Goal: Information Seeking & Learning: Learn about a topic

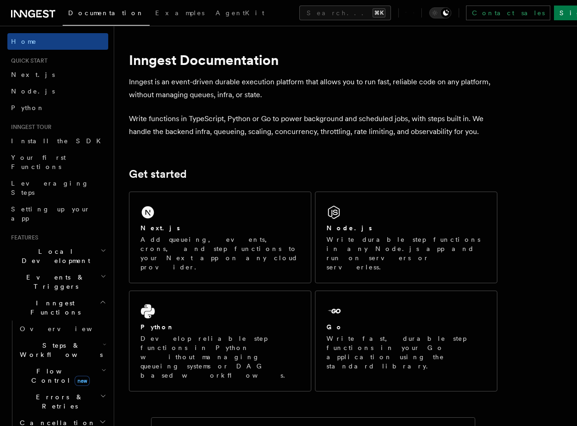
click at [63, 414] on h2 "Cancellation" at bounding box center [62, 422] width 92 height 17
click at [63, 392] on span "Errors & Retries" at bounding box center [58, 401] width 84 height 18
click at [47, 363] on h2 "Flow Control new" at bounding box center [62, 376] width 92 height 26
click at [47, 341] on span "Steps & Workflows" at bounding box center [59, 350] width 87 height 18
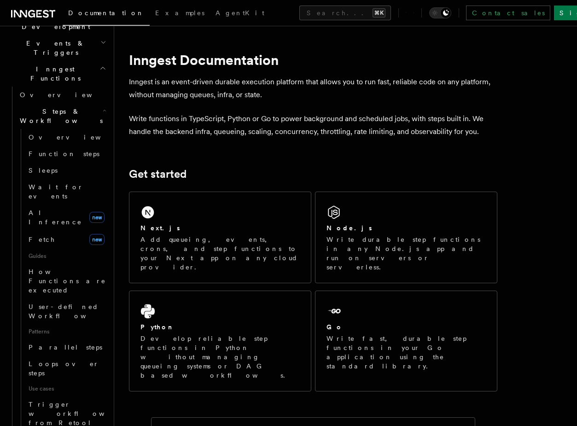
scroll to position [258, 0]
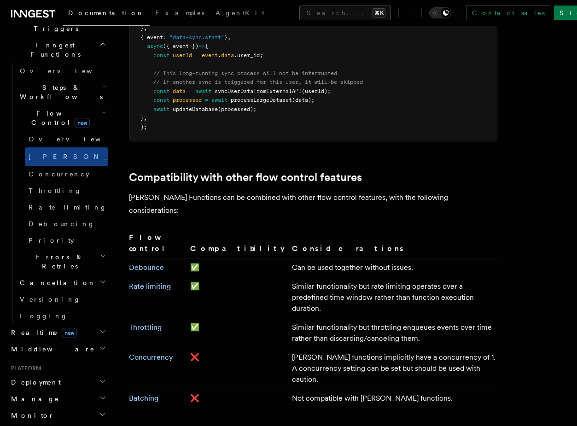
scroll to position [1457, 0]
click at [149, 393] on link "Batching" at bounding box center [143, 397] width 29 height 9
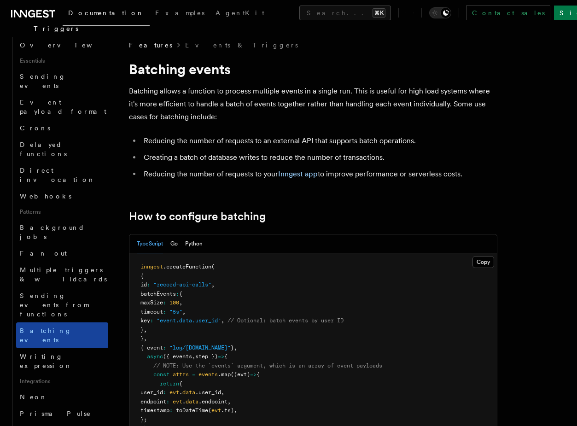
scroll to position [247, 0]
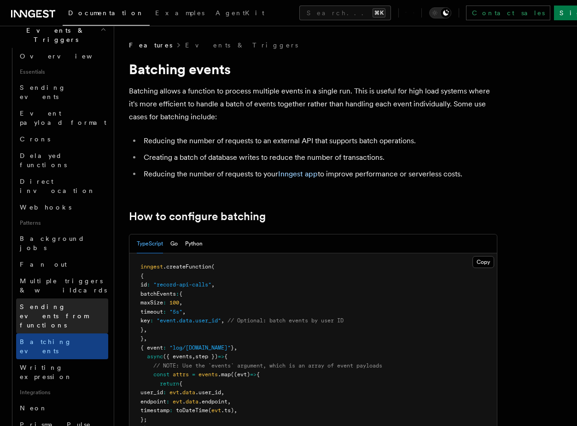
click at [47, 303] on span "Sending events from functions" at bounding box center [54, 316] width 69 height 26
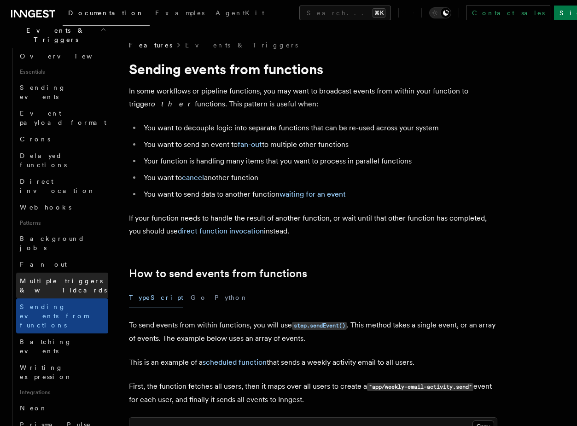
click at [48, 276] on span "Multiple triggers & wildcards" at bounding box center [64, 285] width 88 height 18
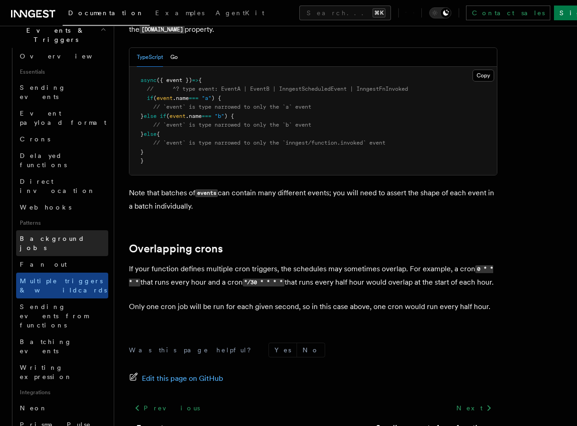
scroll to position [241, 0]
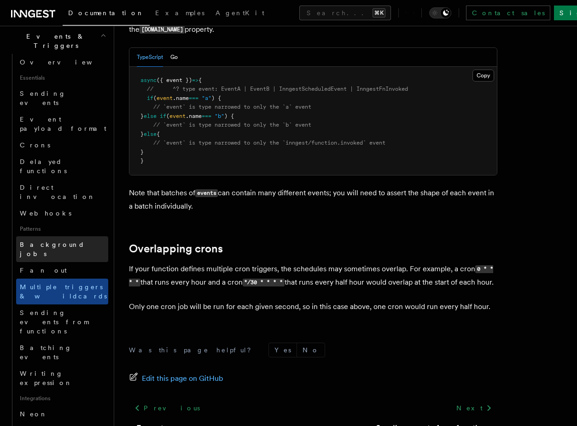
click at [72, 236] on link "Background jobs" at bounding box center [62, 249] width 92 height 26
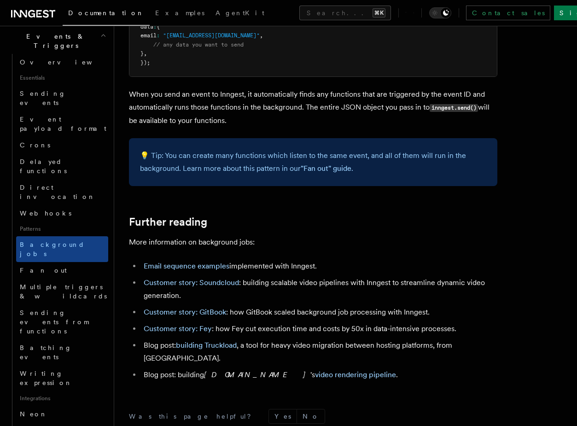
scroll to position [865, 0]
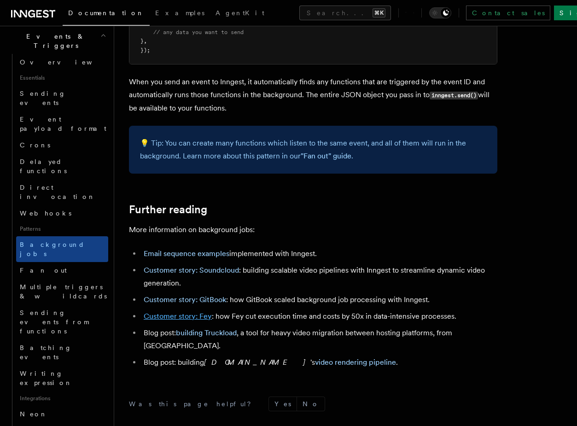
click at [157, 319] on link "Customer story: Fey" at bounding box center [178, 316] width 68 height 9
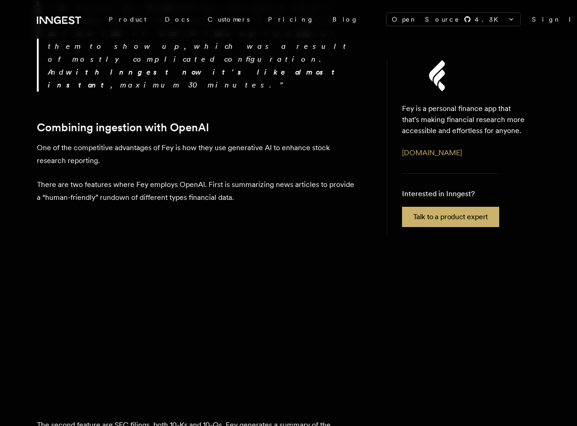
scroll to position [1237, 0]
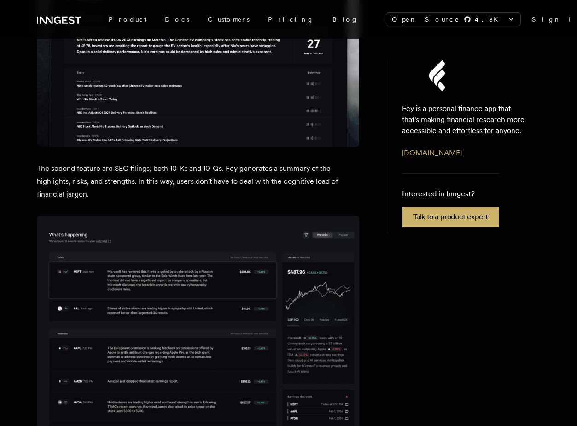
scroll to position [1523, 0]
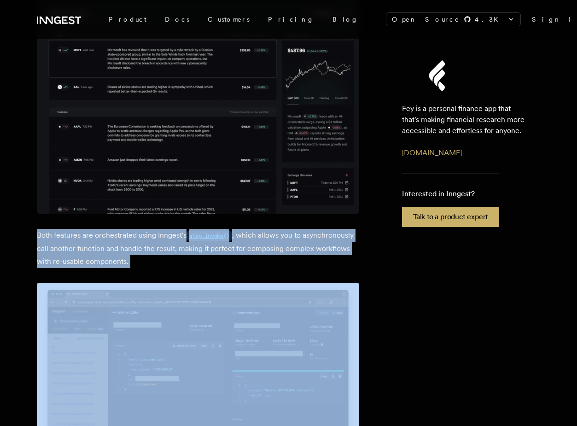
scroll to position [1777, 0]
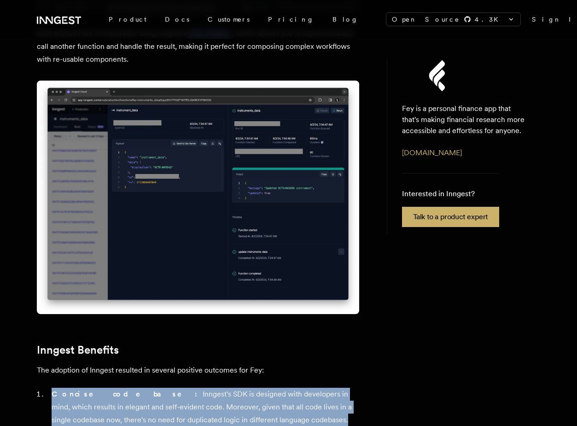
scroll to position [1930, 0]
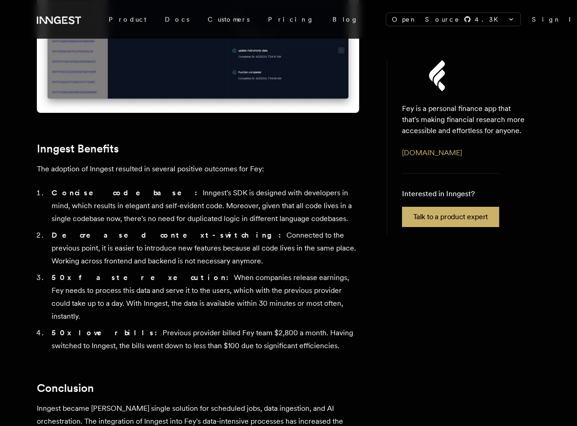
scroll to position [2104, 0]
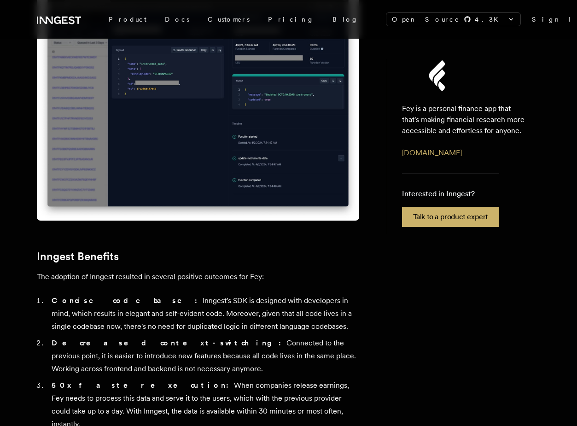
click at [122, 294] on ol "Concise codebase: Inngest's SDK is designed with developers in mind, which resu…" at bounding box center [198, 377] width 322 height 166
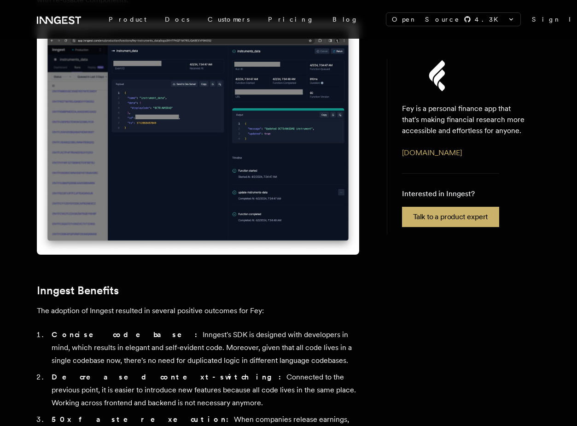
scroll to position [1971, 0]
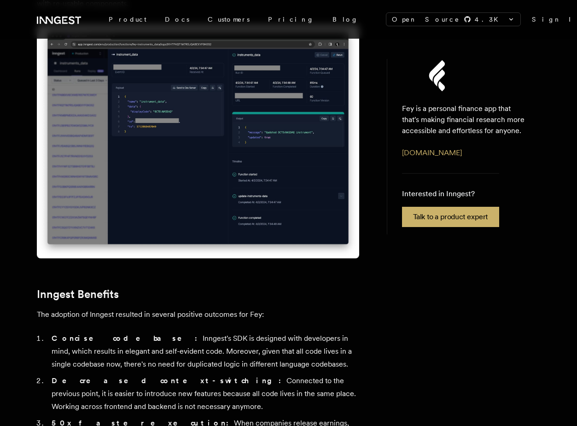
click at [122, 419] on strong "50x faster execution:" at bounding box center [143, 423] width 182 height 9
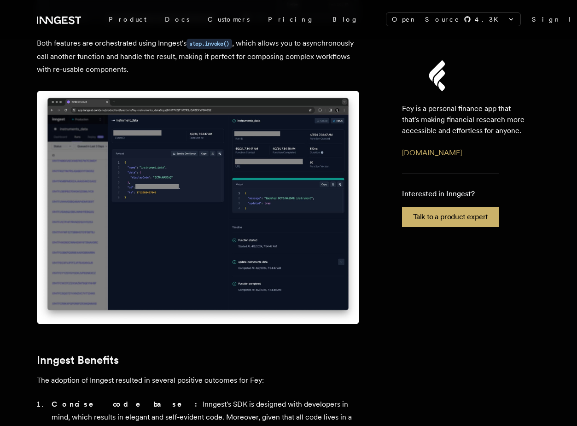
scroll to position [1901, 0]
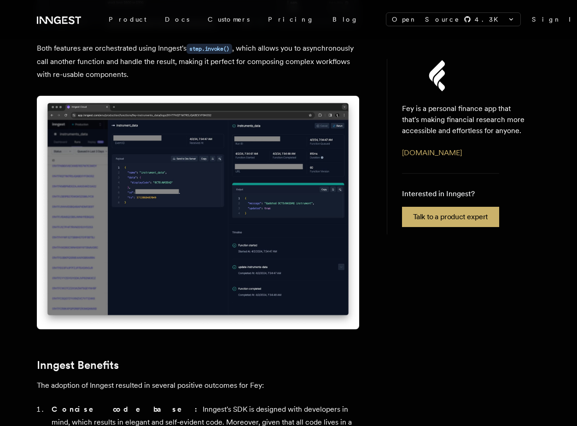
click at [122, 403] on li "Concise codebase: Inngest's SDK is designed with developers in mind, which resu…" at bounding box center [204, 422] width 310 height 39
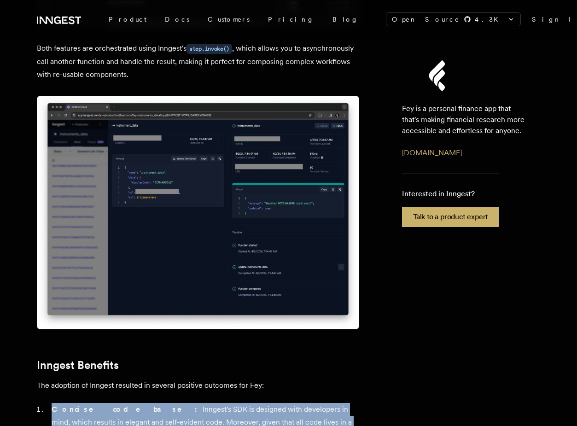
click at [122, 403] on li "Concise codebase: Inngest's SDK is designed with developers in mind, which resu…" at bounding box center [204, 422] width 310 height 39
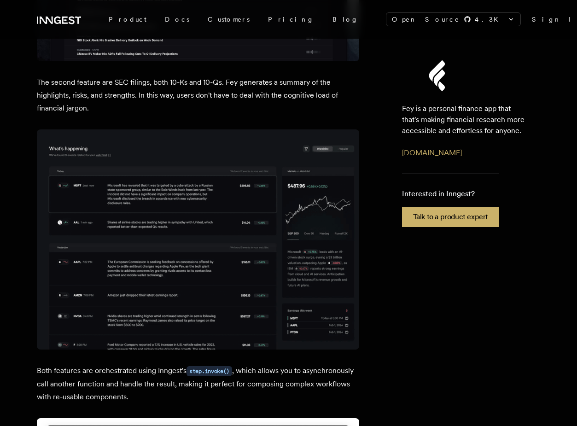
scroll to position [1554, 0]
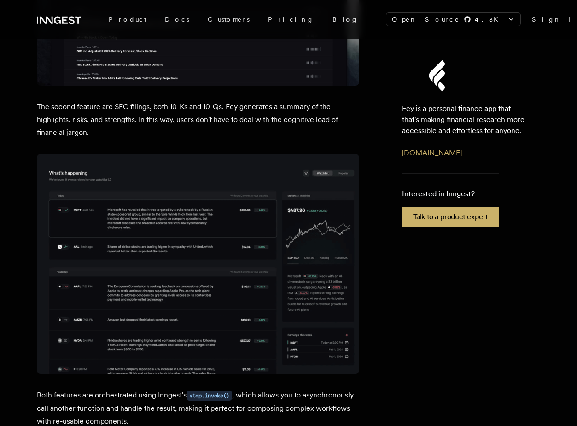
click at [121, 389] on p "Both features are orchestrated using Inngest's step.invoke() , which allows you…" at bounding box center [198, 408] width 322 height 39
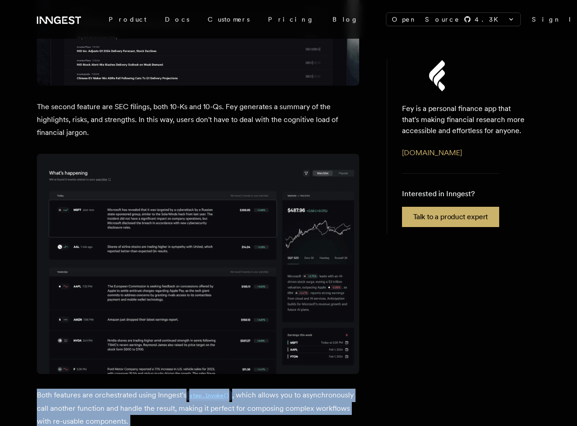
click at [121, 389] on p "Both features are orchestrated using Inngest's step.invoke() , which allows you…" at bounding box center [198, 408] width 322 height 39
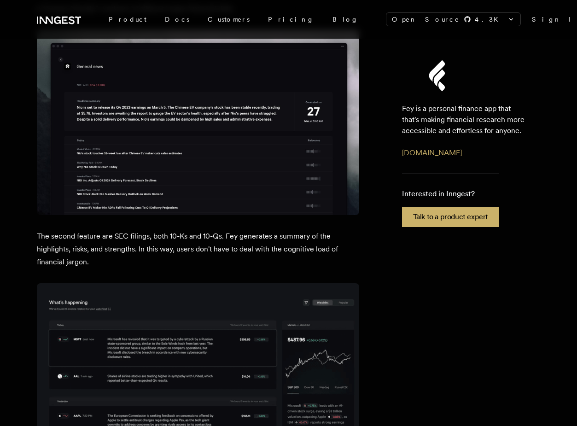
scroll to position [1357, 0]
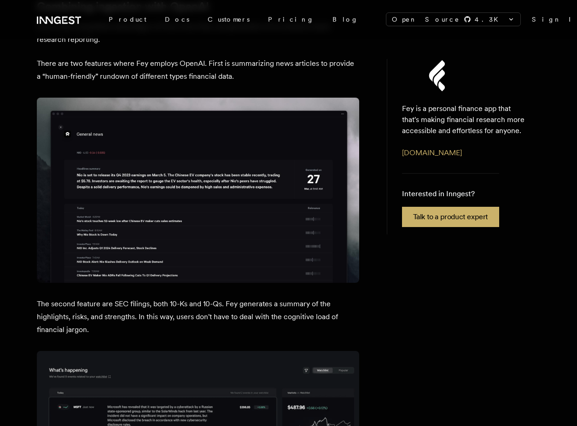
click at [134, 297] on p "The second feature are SEC filings, both 10-Ks and 10-Qs. Fey generates a summa…" at bounding box center [198, 316] width 322 height 39
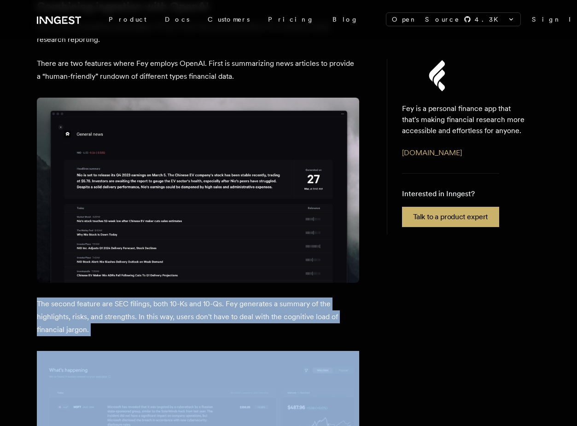
click at [134, 297] on p "The second feature are SEC filings, both 10-Ks and 10-Qs. Fey generates a summa…" at bounding box center [198, 316] width 322 height 39
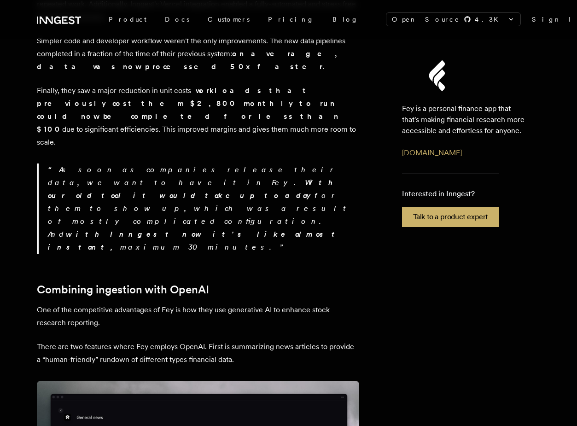
scroll to position [1015, 0]
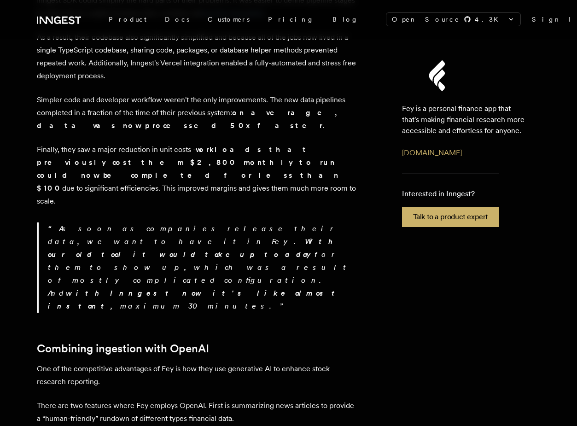
click at [118, 362] on p "One of the competitive advantages of Fey is how they use generative AI to enhan…" at bounding box center [198, 375] width 322 height 26
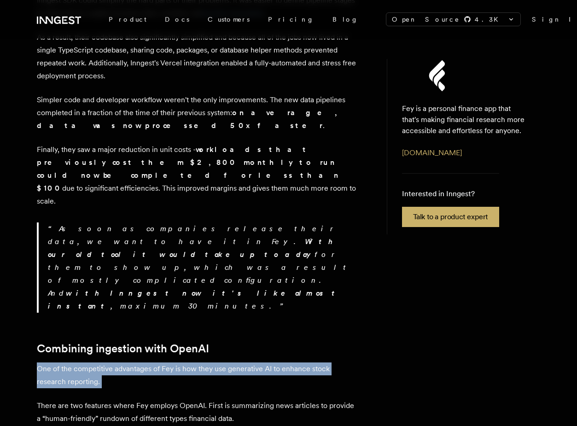
click at [118, 362] on p "One of the competitive advantages of Fey is how they use generative AI to enhan…" at bounding box center [198, 375] width 322 height 26
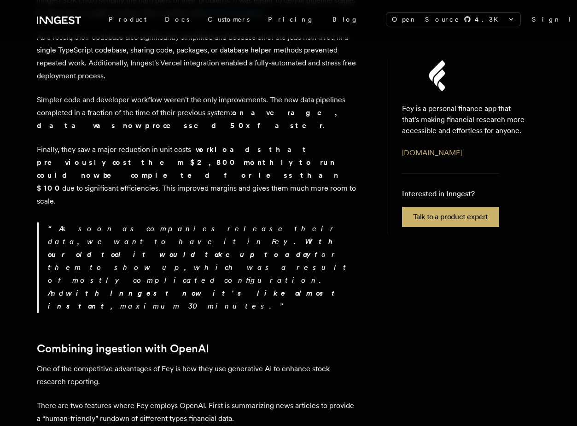
click at [111, 399] on p "There are two features where Fey employs OpenAI. First is summarizing news arti…" at bounding box center [198, 412] width 322 height 26
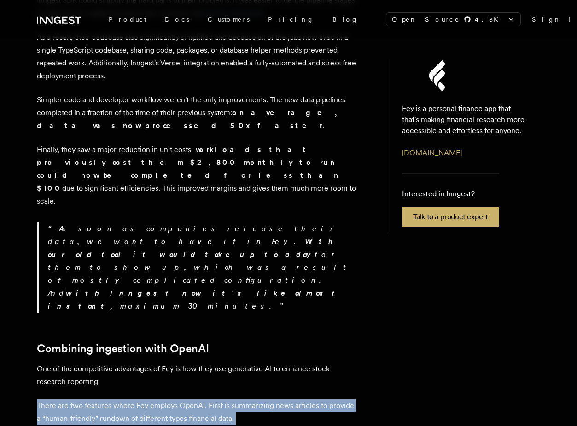
click at [111, 399] on p "There are two features where Fey employs OpenAI. First is summarizing news arti…" at bounding box center [198, 412] width 322 height 26
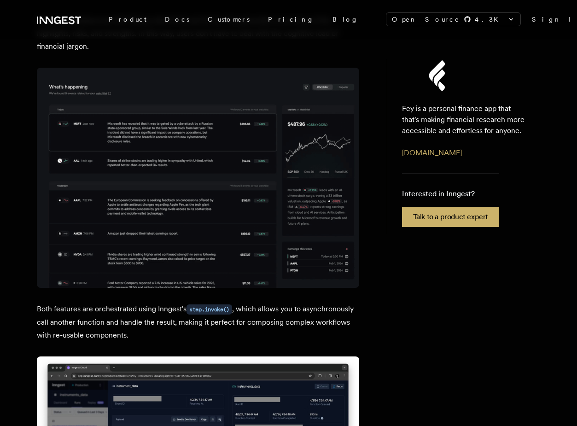
scroll to position [1717, 0]
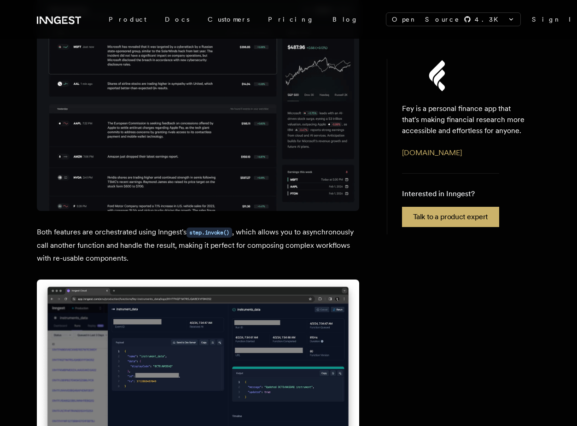
click at [114, 280] on img at bounding box center [198, 397] width 322 height 234
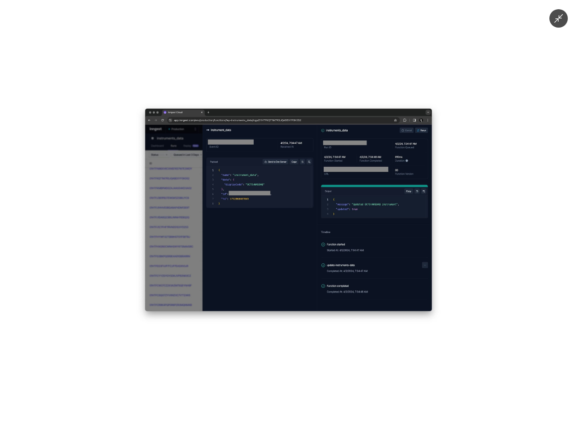
click at [114, 174] on div at bounding box center [288, 213] width 577 height 426
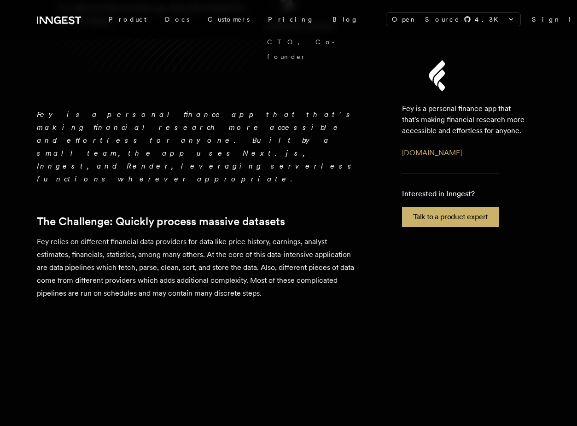
scroll to position [216, 0]
